Goal: Task Accomplishment & Management: Use online tool/utility

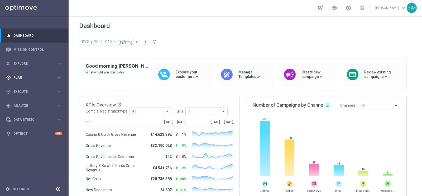
click at [28, 75] on div "gps_fixed Plan" at bounding box center [31, 77] width 51 height 5
click at [22, 104] on span "Templates" at bounding box center [33, 104] width 38 height 3
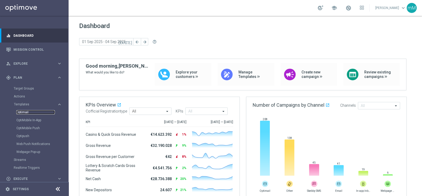
click at [26, 112] on link "Optimail" at bounding box center [35, 112] width 38 height 4
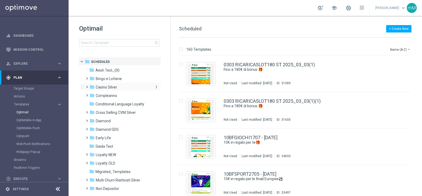
click at [114, 86] on span "Casino Silver" at bounding box center [106, 87] width 21 height 5
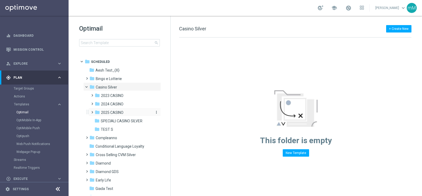
click at [115, 111] on span "2025 CASINO" at bounding box center [112, 112] width 22 height 5
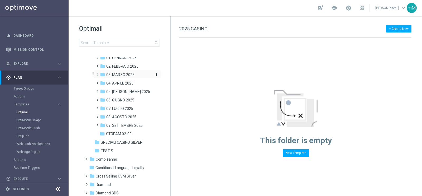
scroll to position [63, 0]
click at [129, 126] on span "09. SETTEMBRE 2025" at bounding box center [124, 125] width 36 height 5
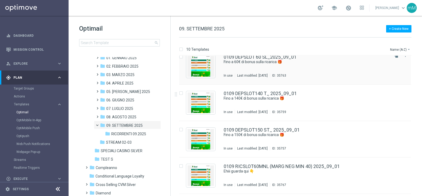
scroll to position [45, 0]
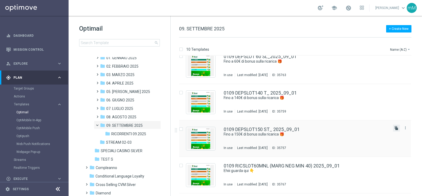
click at [396, 127] on icon "file_copy" at bounding box center [396, 128] width 4 height 4
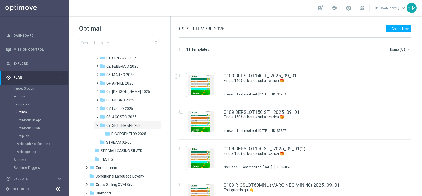
scroll to position [89, 0]
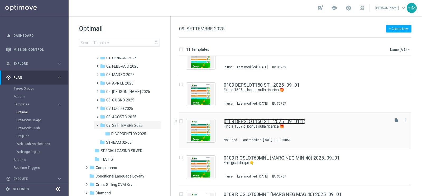
click at [263, 123] on link "0109 DEPSLOT150 ST_ 2025_09_01(1)" at bounding box center [264, 121] width 82 height 5
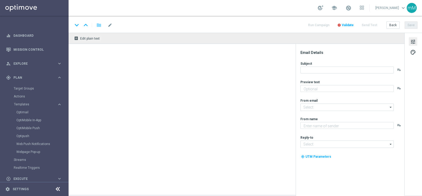
type input "0109 DEPSLOT150 ST_ 2025_09_01(1)"
type textarea "Scopri la promozione che ti abbiamo riservato"
type input "[EMAIL_ADDRESS][DOMAIN_NAME]"
type textarea "Sisal"
type input "[EMAIL_ADDRESS][DOMAIN_NAME]"
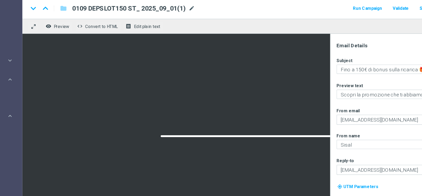
click at [194, 24] on span "mode_edit" at bounding box center [193, 25] width 5 height 5
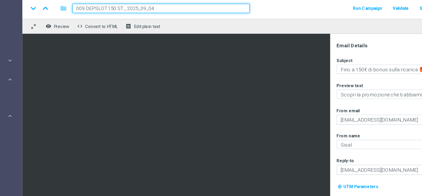
type input "0409 DEPSLOT150 ST_ 2025_09_04"
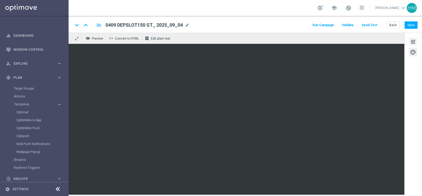
click at [415, 42] on span "tune" at bounding box center [413, 41] width 6 height 7
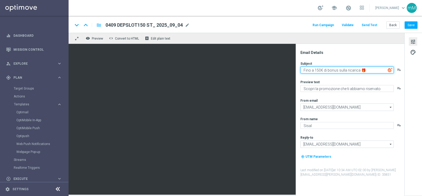
click at [317, 70] on textarea "Fino a 150€ di bonus sulla ricarica 🎁" at bounding box center [346, 69] width 93 height 7
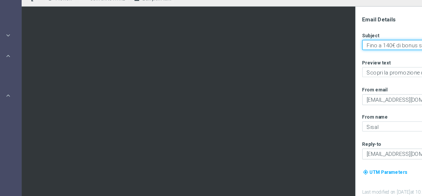
type textarea "Fino a 140€ di bonus sulla ricarica 🎁"
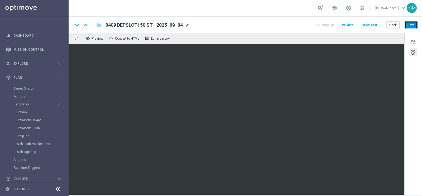
click at [409, 24] on button "Save" at bounding box center [410, 24] width 13 height 7
click at [411, 22] on button "Save" at bounding box center [410, 24] width 13 height 7
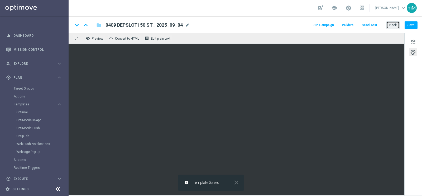
click at [389, 23] on button "Back" at bounding box center [392, 24] width 13 height 7
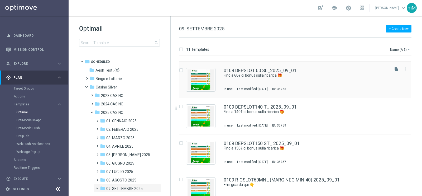
scroll to position [31, 0]
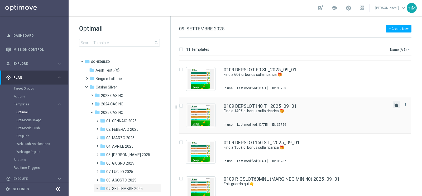
click at [396, 103] on icon "file_copy" at bounding box center [396, 105] width 4 height 4
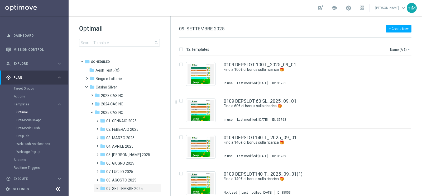
scroll to position [18, 0]
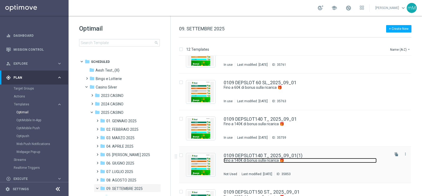
click at [280, 158] on link "Fino a 140€ di bonus sulla ricarica 🎁​" at bounding box center [299, 160] width 153 height 5
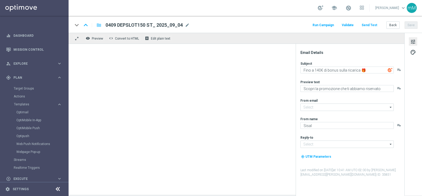
type input "[EMAIL_ADDRESS][DOMAIN_NAME]"
type input "0109 DEPSLOT140 T_ 2025_09_01(1)"
type textarea "Fino a 140€ di bonus sulla ricarica 🎁​"
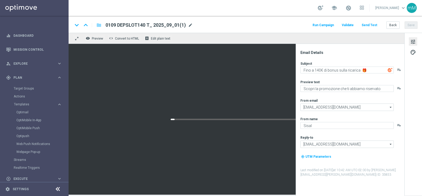
click at [190, 25] on span "mode_edit" at bounding box center [190, 25] width 5 height 5
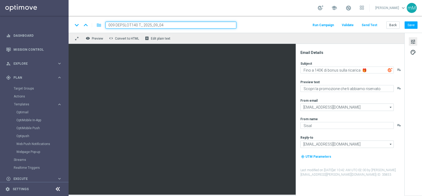
type input "0409 DEPSLOT140 T_ 2025_09_04"
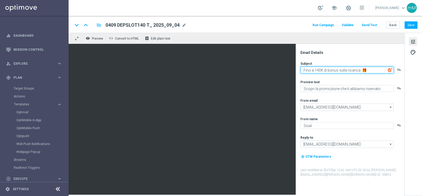
click at [318, 69] on textarea "Fino a 140€ di bonus sulla ricarica 🎁​" at bounding box center [346, 69] width 93 height 7
type textarea "Fino a 120€ di bonus sulla ricarica 🎁​"
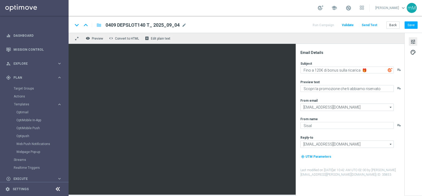
click at [154, 23] on span "0409 DEPSLOT140 T_ 2025_09_04" at bounding box center [142, 25] width 74 height 6
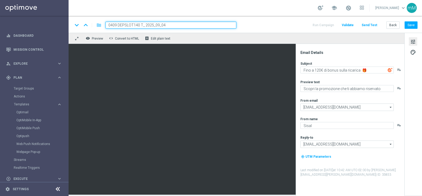
click at [135, 26] on input "0409 DEPSLOT140 T_ 2025_09_04" at bounding box center [170, 25] width 131 height 7
type input "0409 DEPSLOT120 T_ 2025_09_04"
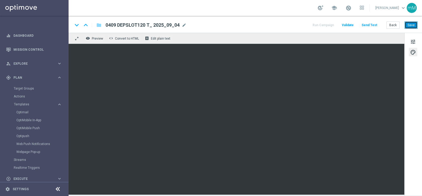
click at [413, 23] on button "Save" at bounding box center [410, 24] width 13 height 7
click at [391, 26] on button "Back" at bounding box center [392, 24] width 13 height 7
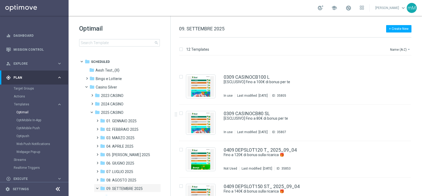
scroll to position [296, 0]
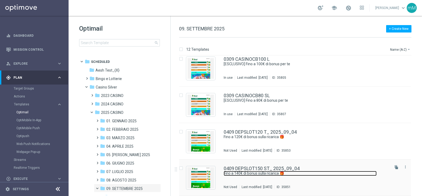
click at [278, 171] on link "Fino a 140€ di bonus sulla ricarica 🎁" at bounding box center [299, 173] width 153 height 5
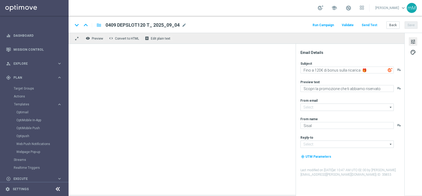
type input "[EMAIL_ADDRESS][DOMAIN_NAME]"
type textarea "Fino a 140€ di bonus sulla ricarica 🎁"
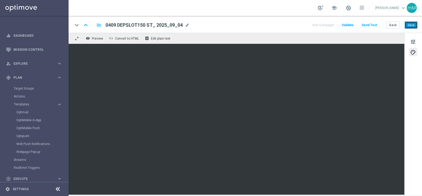
click at [412, 23] on button "Save" at bounding box center [410, 24] width 13 height 7
click at [390, 24] on button "Back" at bounding box center [392, 24] width 13 height 7
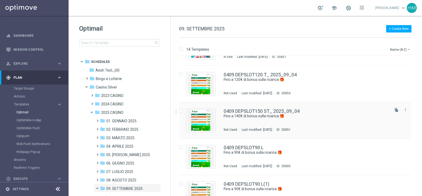
scroll to position [349, 0]
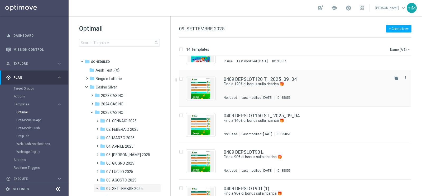
click at [259, 86] on div "0409 DEPSLOT120 T_ 2025_09_04 Fino a 120€ di bonus sulla ricarica 🎁​ Not Used L…" at bounding box center [305, 88] width 165 height 23
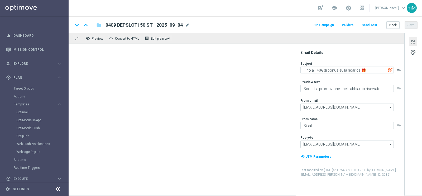
type textarea "Fino a 120€ di bonus sulla ricarica 🎁​"
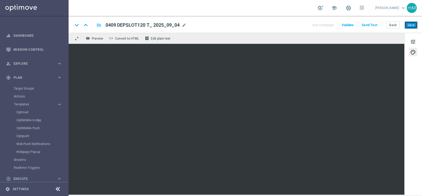
click at [411, 25] on button "Save" at bounding box center [410, 24] width 13 height 7
